Goal: Task Accomplishment & Management: Manage account settings

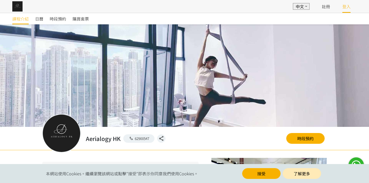
click at [349, 12] on div "登入" at bounding box center [347, 6] width 8 height 13
click at [346, 8] on link "登入" at bounding box center [347, 6] width 8 height 6
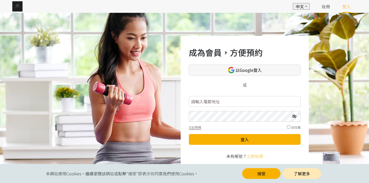
click at [263, 70] on link "以Google登入" at bounding box center [245, 70] width 112 height 11
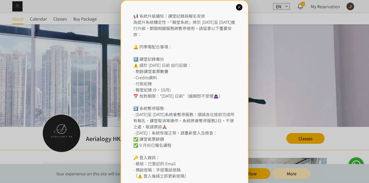
click at [241, 6] on icon at bounding box center [239, 7] width 5 height 5
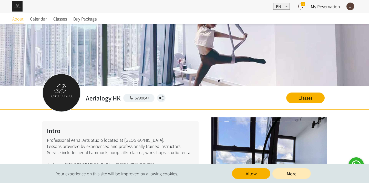
scroll to position [63, 0]
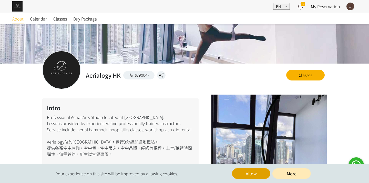
click at [258, 176] on button "Allow" at bounding box center [251, 173] width 38 height 11
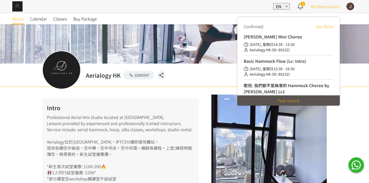
click at [325, 5] on span "My Reservation" at bounding box center [325, 6] width 29 height 6
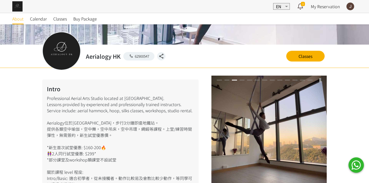
scroll to position [83, 0]
